Goal: Find contact information: Obtain details needed to contact an individual or organization

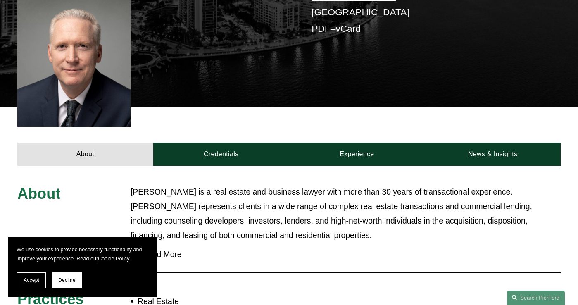
scroll to position [283, 0]
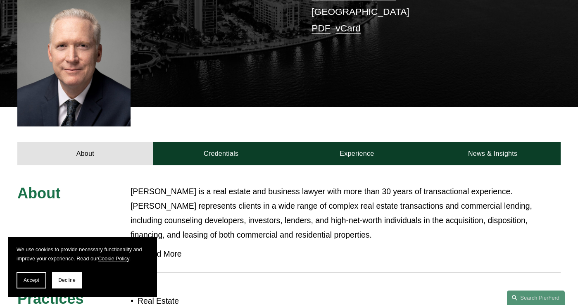
click at [160, 249] on span "Read More" at bounding box center [348, 254] width 424 height 10
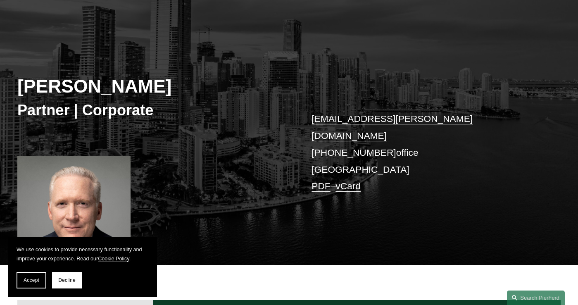
scroll to position [127, 0]
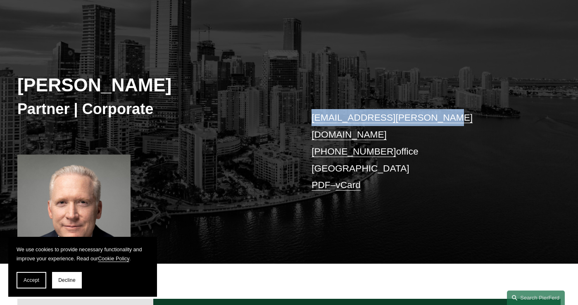
drag, startPoint x: 435, startPoint y: 55, endPoint x: 313, endPoint y: 55, distance: 122.3
click at [313, 109] on p "[EMAIL_ADDRESS][PERSON_NAME][DOMAIN_NAME] [PHONE_NUMBER] office [GEOGRAPHIC_DAT…" at bounding box center [424, 151] width 226 height 84
copy link "[EMAIL_ADDRESS][PERSON_NAME][DOMAIN_NAME]"
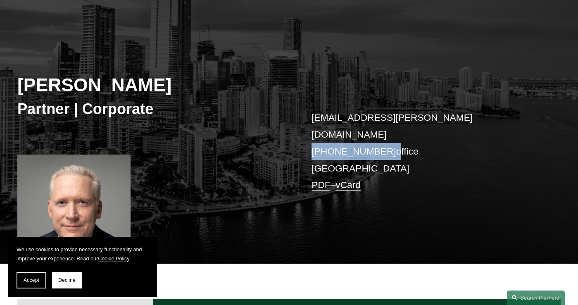
drag, startPoint x: 384, startPoint y: 71, endPoint x: 313, endPoint y: 68, distance: 71.1
click at [313, 109] on p "[EMAIL_ADDRESS][PERSON_NAME][DOMAIN_NAME] [PHONE_NUMBER] office [GEOGRAPHIC_DAT…" at bounding box center [424, 151] width 226 height 84
copy p "[PHONE_NUMBER]"
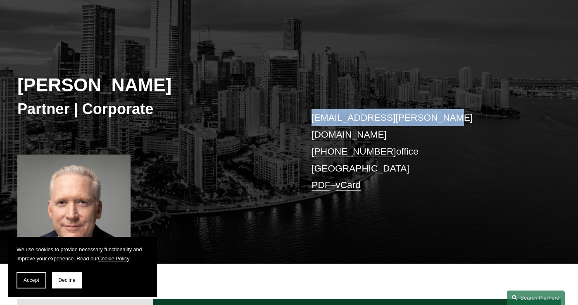
drag, startPoint x: 438, startPoint y: 54, endPoint x: 314, endPoint y: 54, distance: 123.9
click at [314, 109] on p "[EMAIL_ADDRESS][PERSON_NAME][DOMAIN_NAME] [PHONE_NUMBER] office [GEOGRAPHIC_DAT…" at bounding box center [424, 151] width 226 height 84
copy link "[EMAIL_ADDRESS][PERSON_NAME][DOMAIN_NAME]"
